Goal: Task Accomplishment & Management: Manage account settings

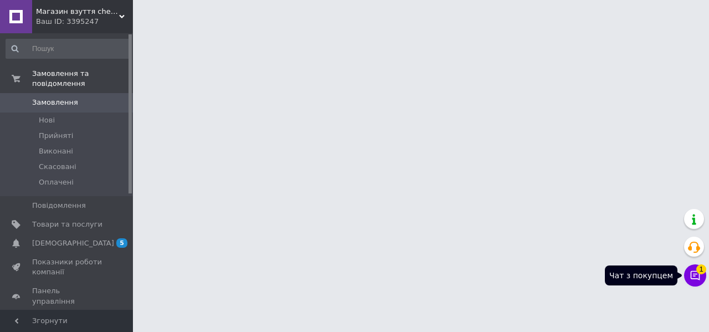
click at [696, 277] on icon at bounding box center [694, 275] width 11 height 11
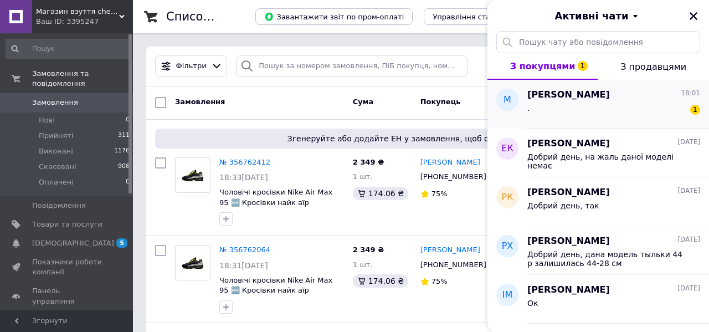
click at [579, 112] on div ". 1" at bounding box center [613, 110] width 173 height 18
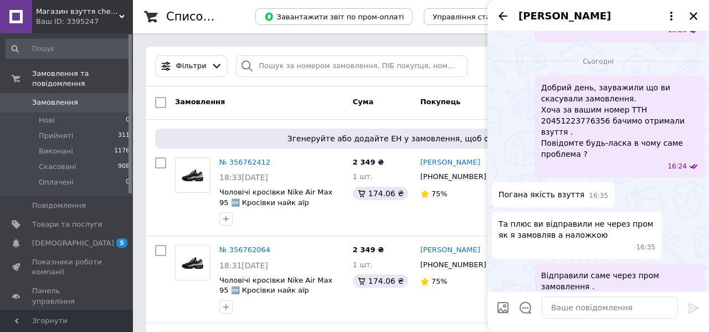
scroll to position [1442, 0]
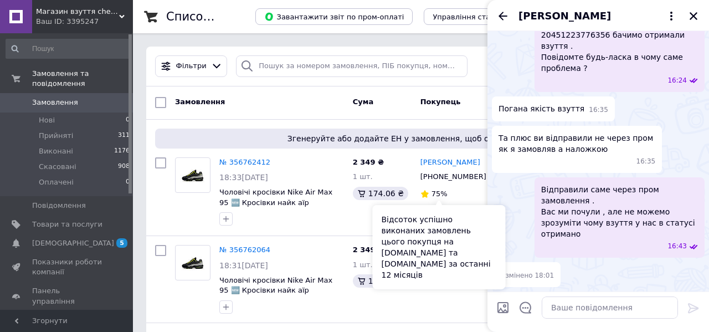
click at [421, 207] on div "Відсоток успішно виконаних замовлень цього покупця на [DOMAIN_NAME] та [DOMAIN_…" at bounding box center [439, 247] width 133 height 84
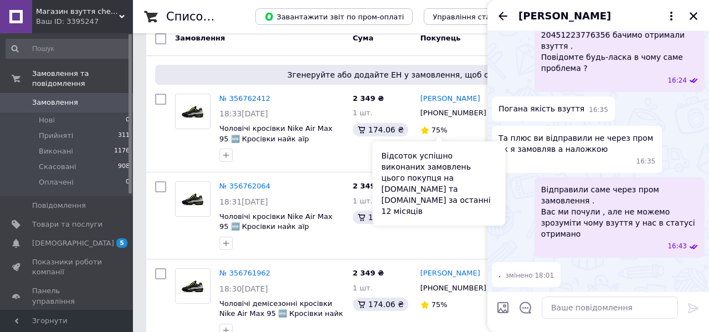
scroll to position [85, 0]
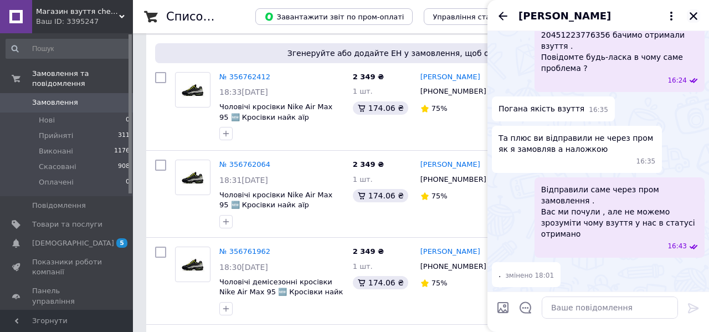
click at [695, 16] on icon "Закрити" at bounding box center [693, 16] width 10 height 10
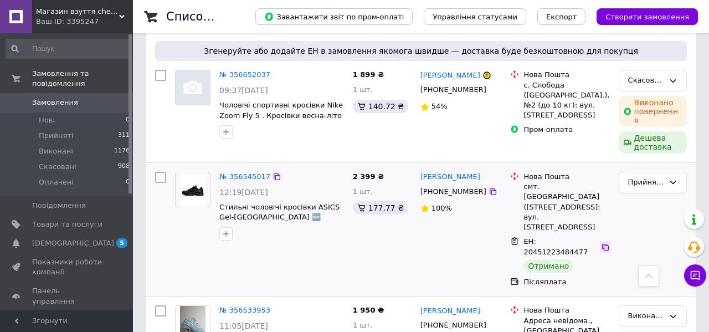
scroll to position [509, 0]
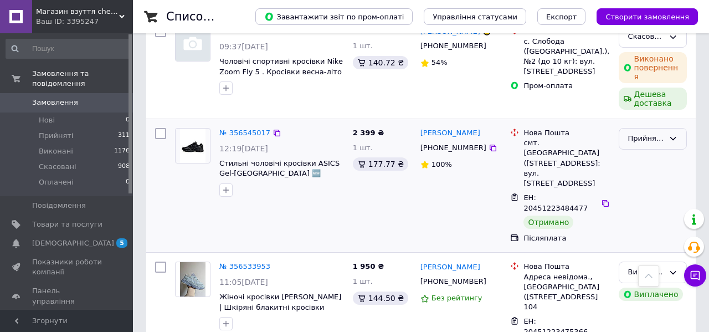
click at [646, 139] on div "Прийнято" at bounding box center [646, 139] width 36 height 12
click at [639, 161] on li "Виконано" at bounding box center [652, 162] width 67 height 20
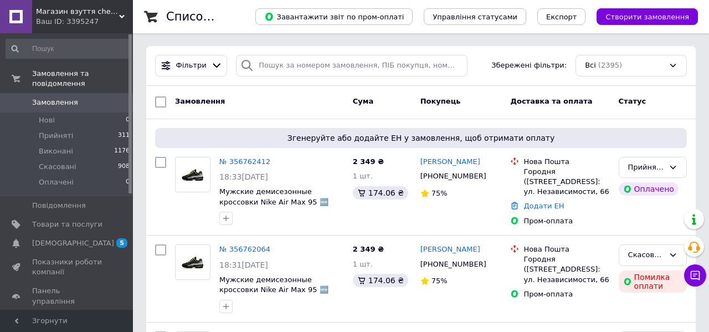
scroll to position [0, 0]
click at [542, 210] on link "Додати ЕН" at bounding box center [543, 206] width 40 height 8
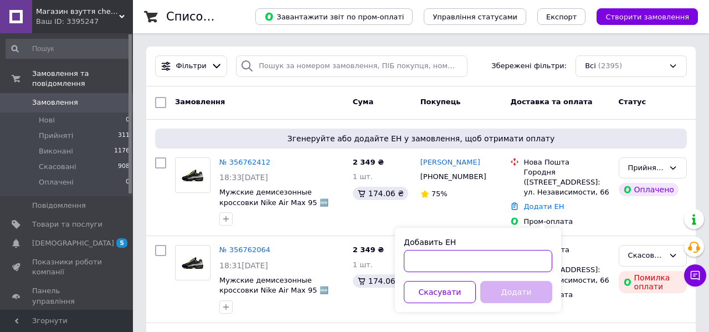
click at [473, 257] on input "Добавить ЕН" at bounding box center [478, 261] width 148 height 22
paste input "20451224616575"
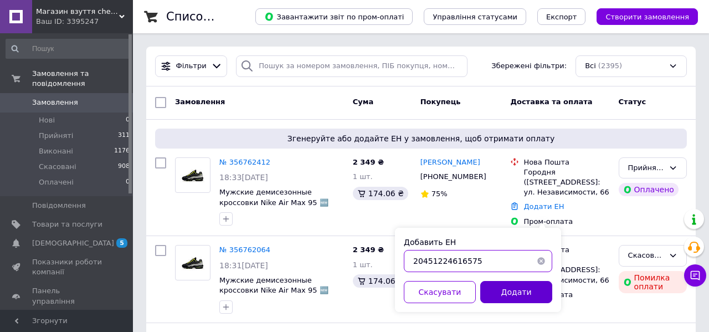
type input "20451224616575"
click at [524, 286] on button "Додати" at bounding box center [516, 292] width 72 height 22
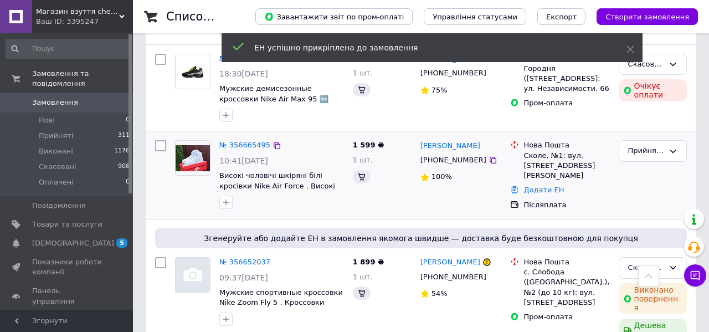
scroll to position [353, 0]
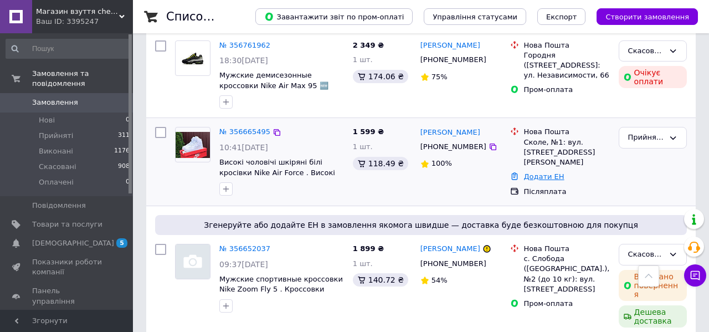
click at [541, 172] on link "Додати ЕН" at bounding box center [543, 176] width 40 height 8
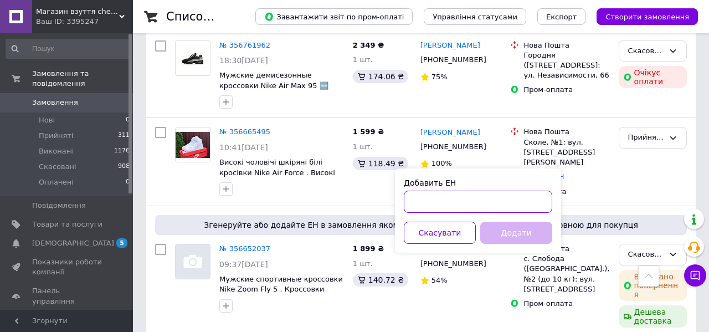
click at [483, 202] on input "Добавить ЕН" at bounding box center [478, 202] width 148 height 22
paste input "20451224288258"
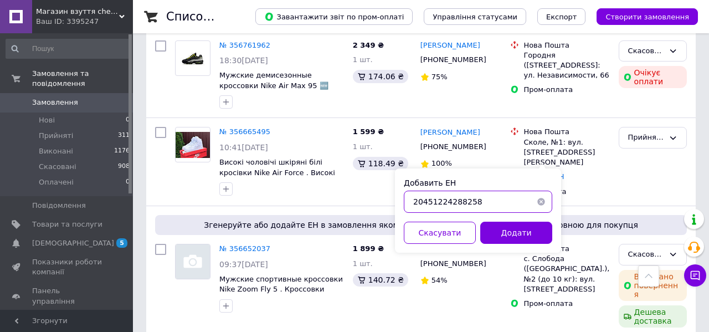
type input "20451224288258"
click at [524, 229] on button "Додати" at bounding box center [516, 233] width 72 height 22
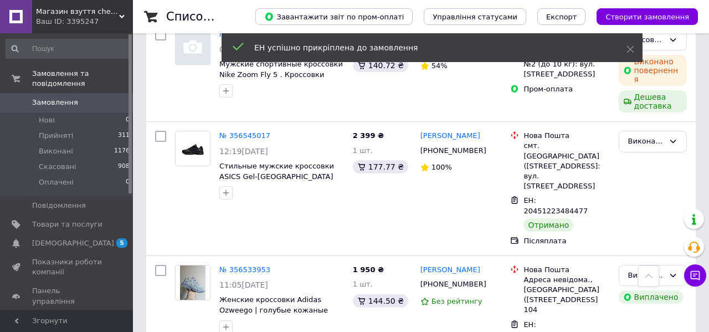
scroll to position [0, 0]
